Goal: Transaction & Acquisition: Book appointment/travel/reservation

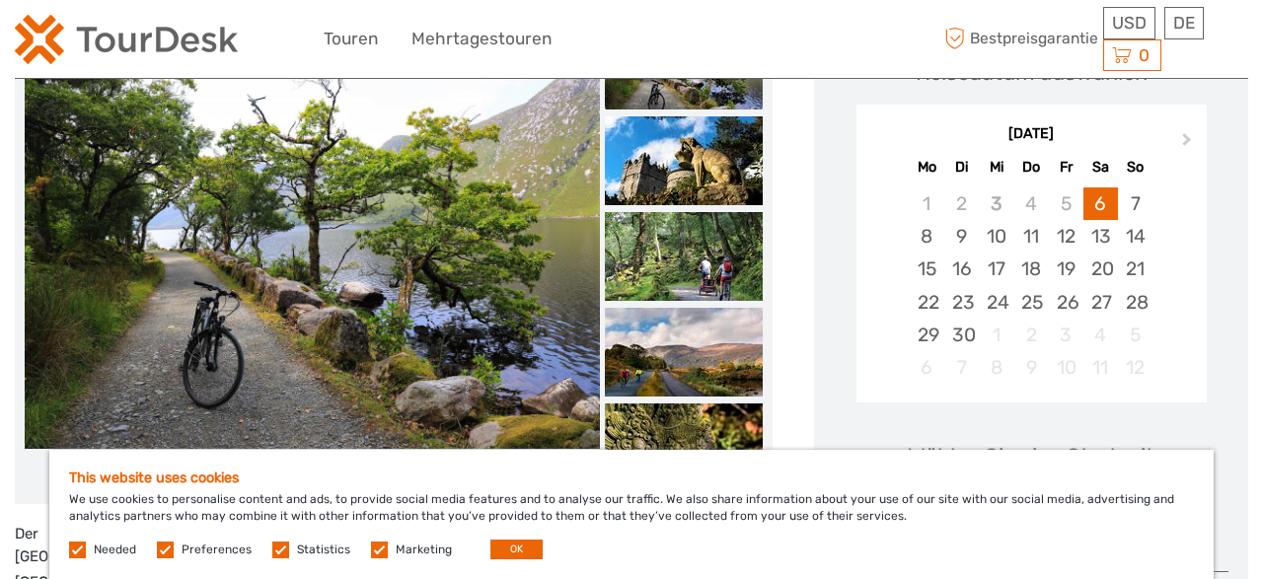
click at [516, 222] on img at bounding box center [312, 258] width 575 height 384
click at [515, 222] on img at bounding box center [312, 258] width 575 height 384
click at [522, 542] on button "OK" at bounding box center [516, 550] width 52 height 20
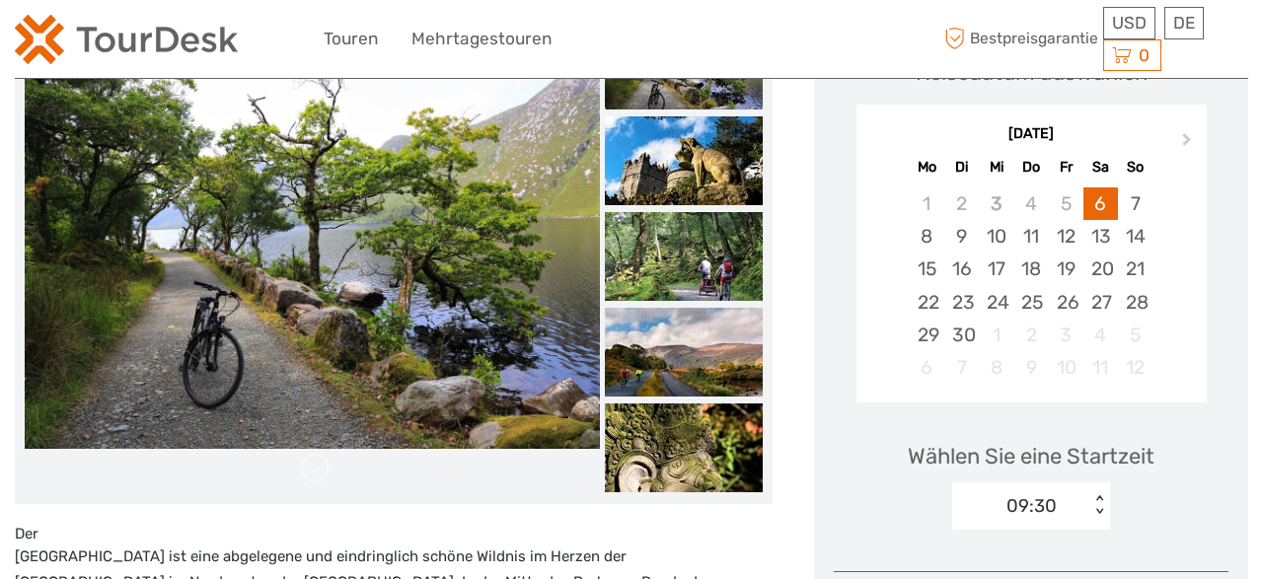
click at [428, 345] on img at bounding box center [312, 258] width 575 height 384
click at [413, 339] on img at bounding box center [312, 258] width 575 height 384
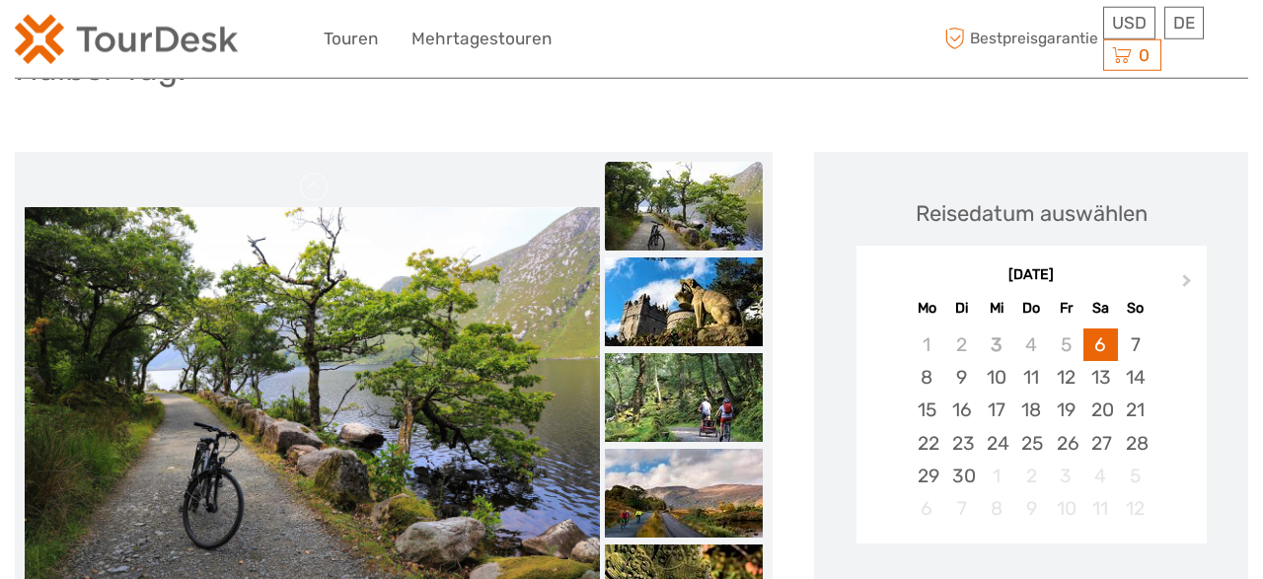
scroll to position [49, 0]
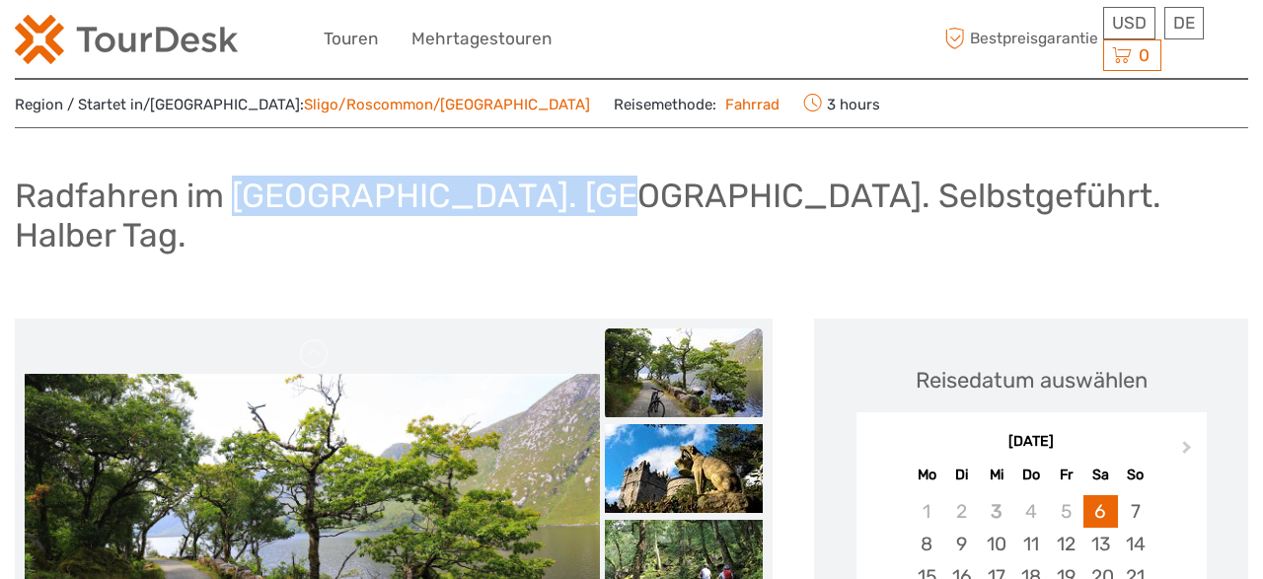
drag, startPoint x: 238, startPoint y: 189, endPoint x: 603, endPoint y: 208, distance: 365.6
click at [605, 208] on h1 "Radfahren im [GEOGRAPHIC_DATA]. [GEOGRAPHIC_DATA]. Selbstgeführt. Halber Tag." at bounding box center [632, 216] width 1234 height 80
copy h1 "[GEOGRAPHIC_DATA]"
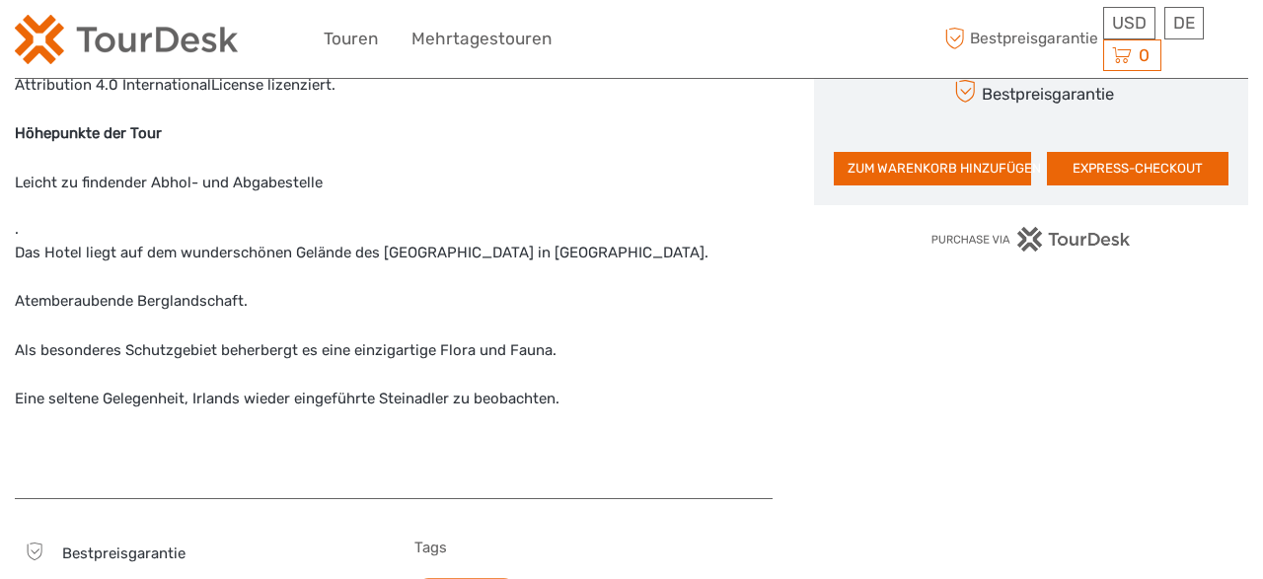
scroll to position [1794, 0]
